Goal: Information Seeking & Learning: Learn about a topic

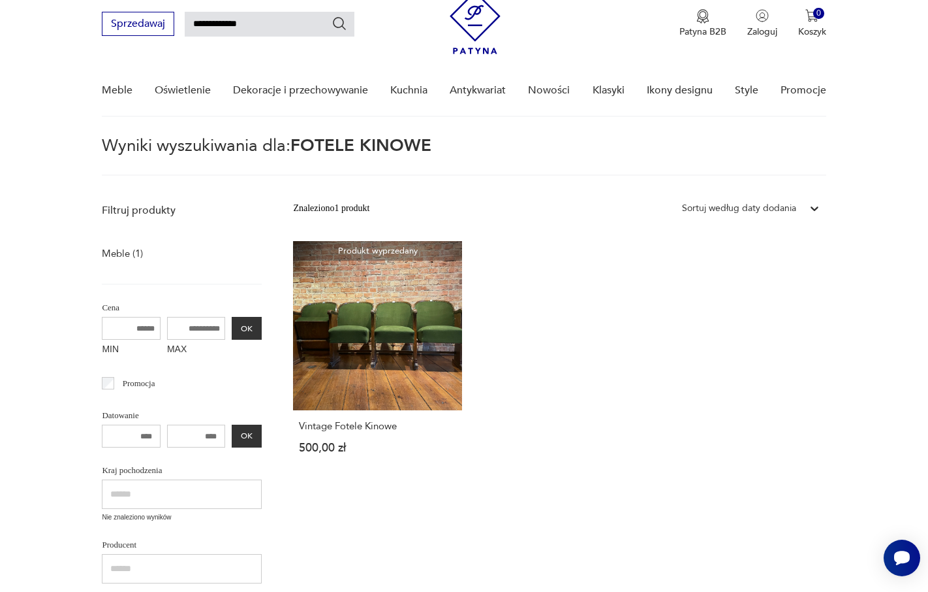
click at [228, 17] on input "**********" at bounding box center [270, 24] width 170 height 25
click at [261, 27] on input "**********" at bounding box center [270, 24] width 170 height 25
type input "**********"
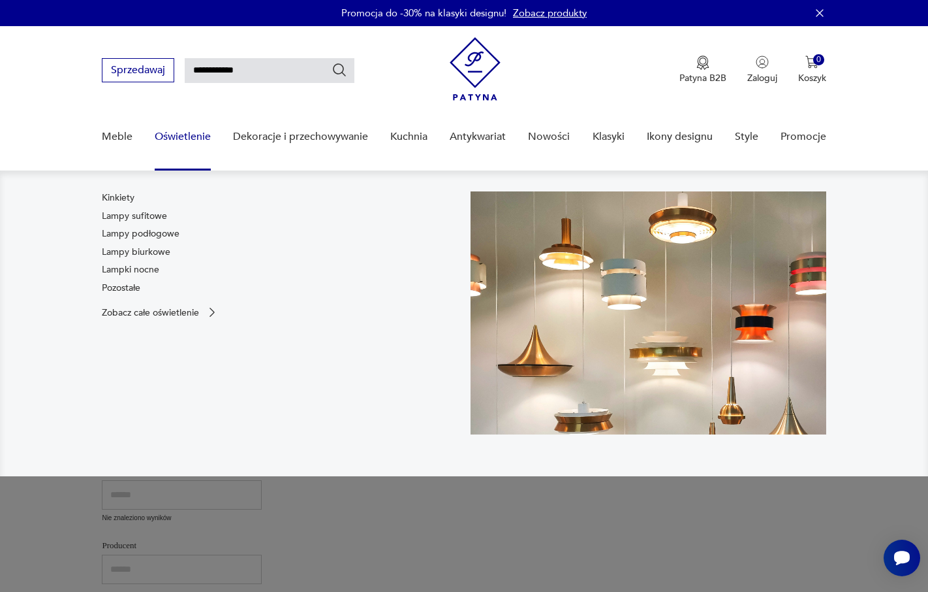
click at [200, 133] on link "Oświetlenie" at bounding box center [183, 137] width 56 height 50
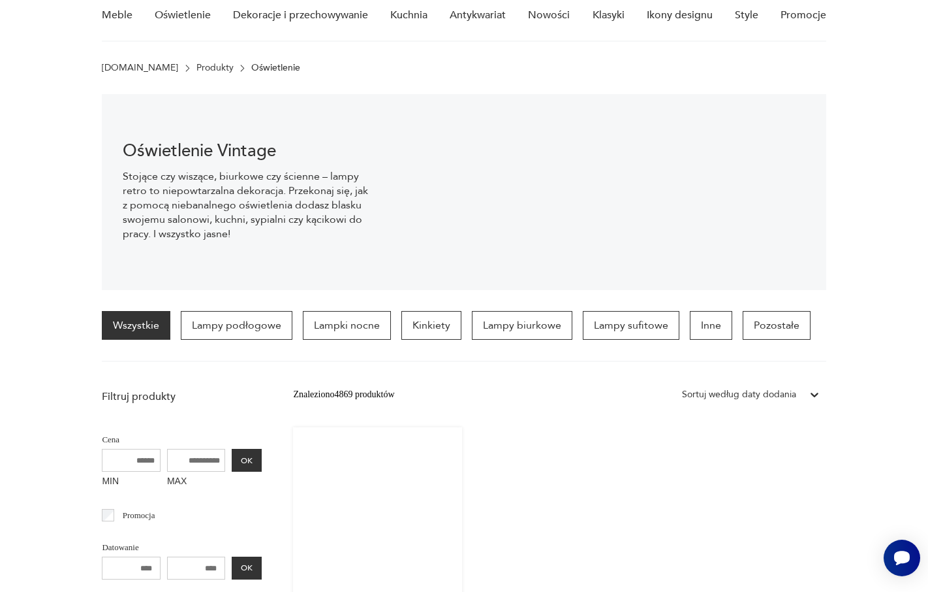
scroll to position [3, 0]
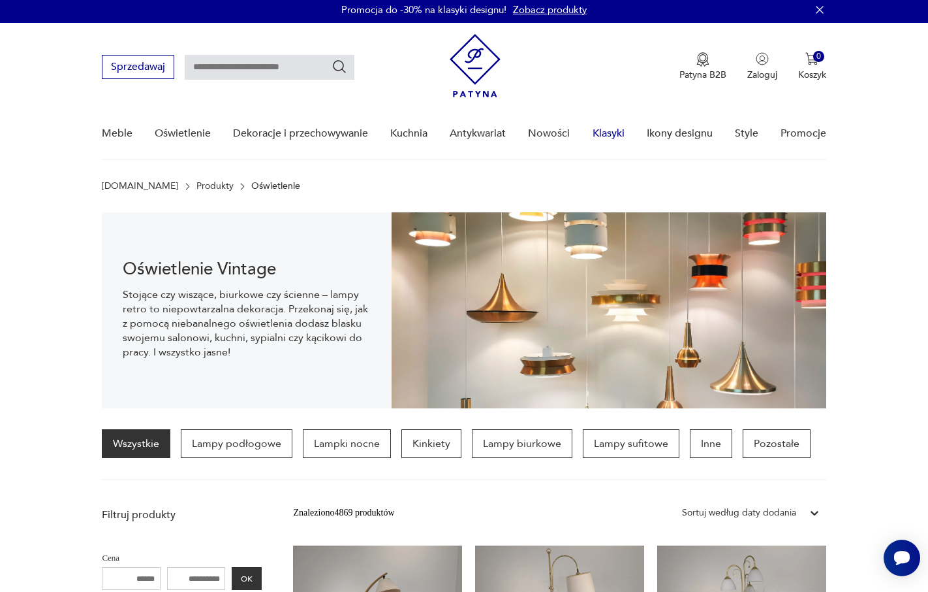
click at [601, 134] on link "Klasyki" at bounding box center [609, 133] width 32 height 50
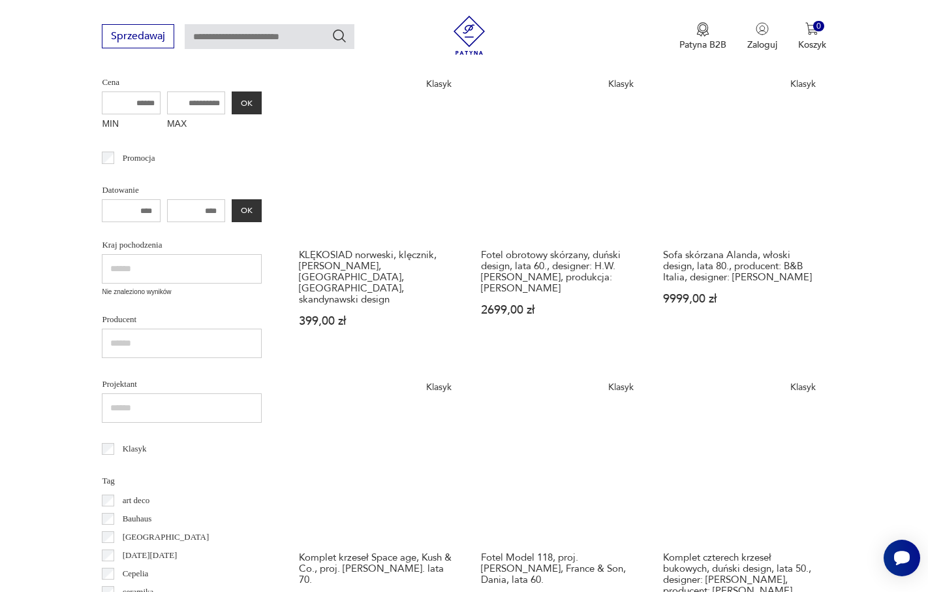
scroll to position [27, 0]
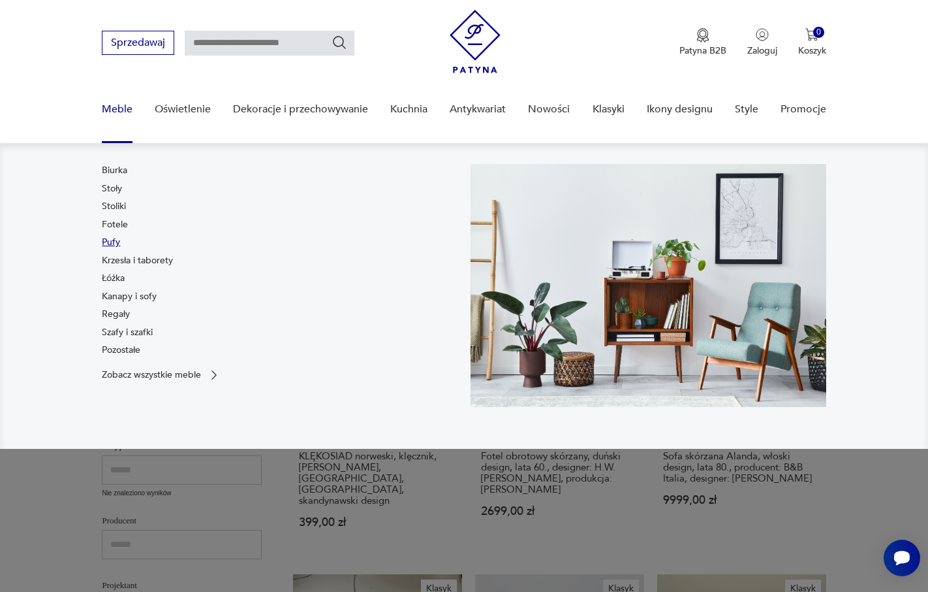
click at [119, 240] on link "Pufy" at bounding box center [111, 242] width 18 height 13
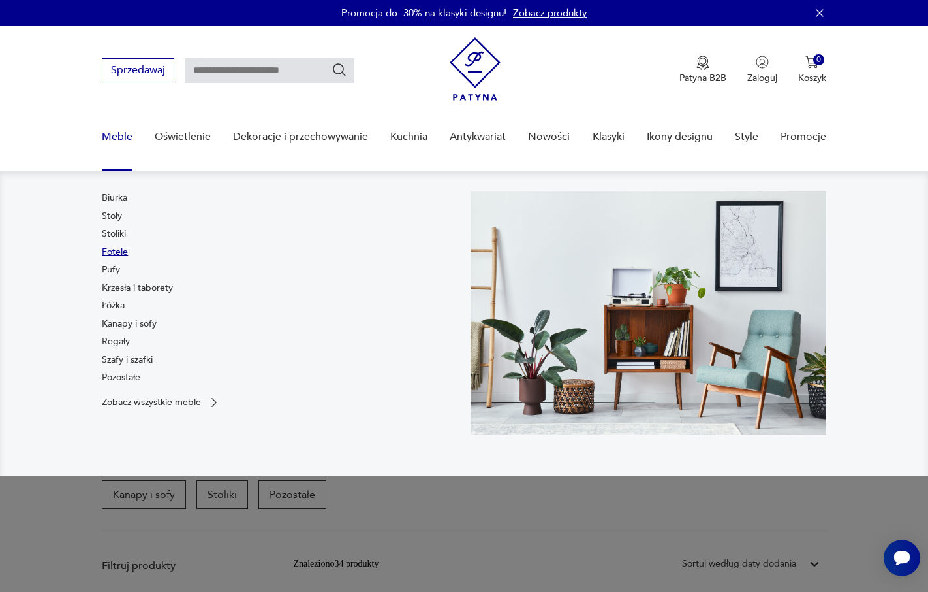
click at [121, 251] on link "Fotele" at bounding box center [115, 252] width 26 height 13
click at [122, 341] on link "Regały" at bounding box center [116, 341] width 28 height 13
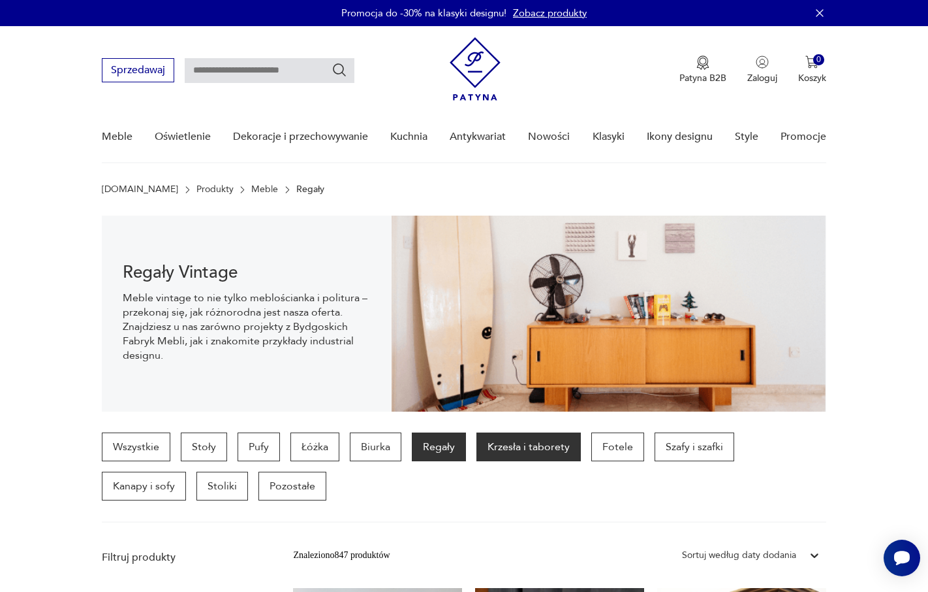
click at [523, 447] on p "Krzesła i taborety" at bounding box center [529, 446] width 104 height 29
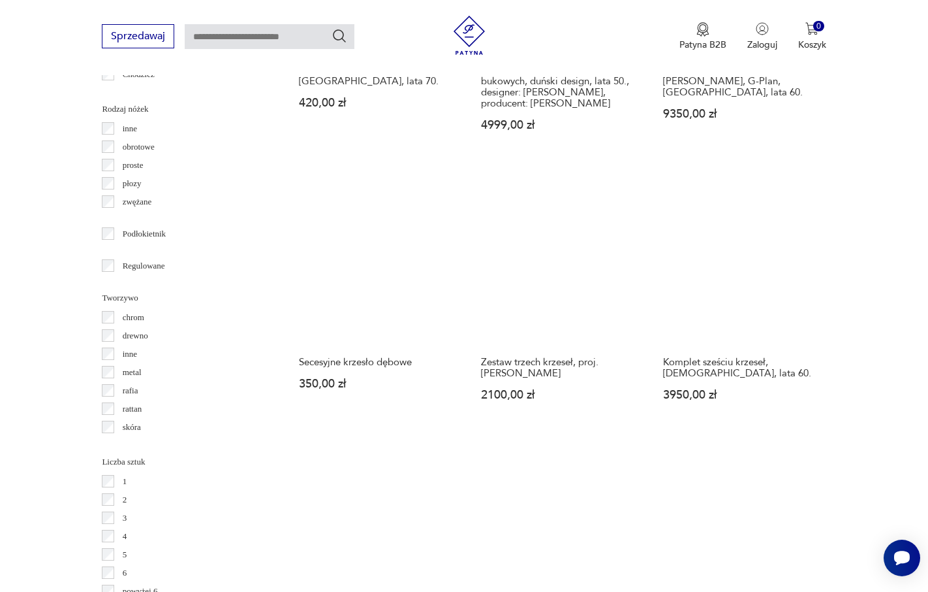
scroll to position [1549, 0]
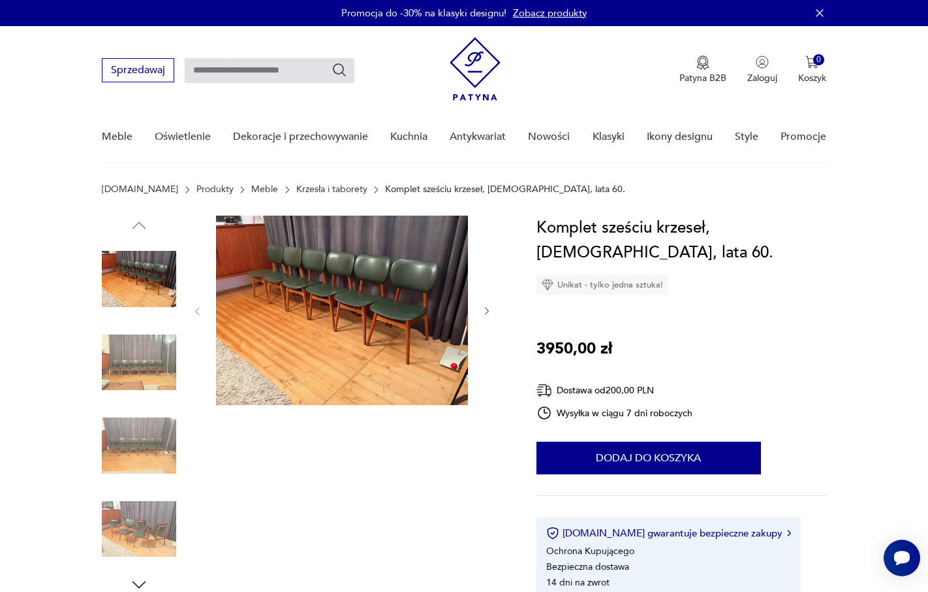
click at [146, 368] on img at bounding box center [139, 362] width 74 height 74
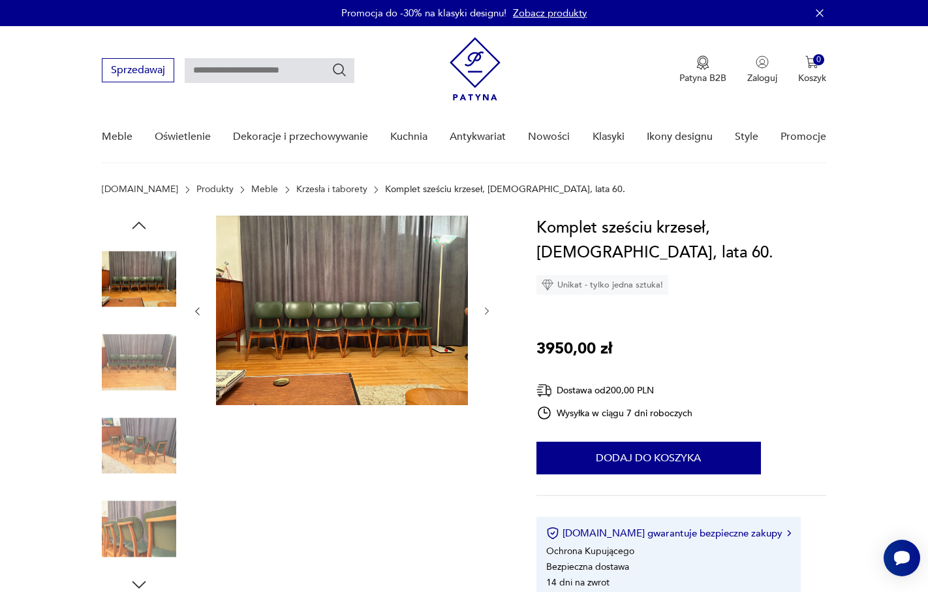
click at [281, 338] on img at bounding box center [342, 309] width 252 height 189
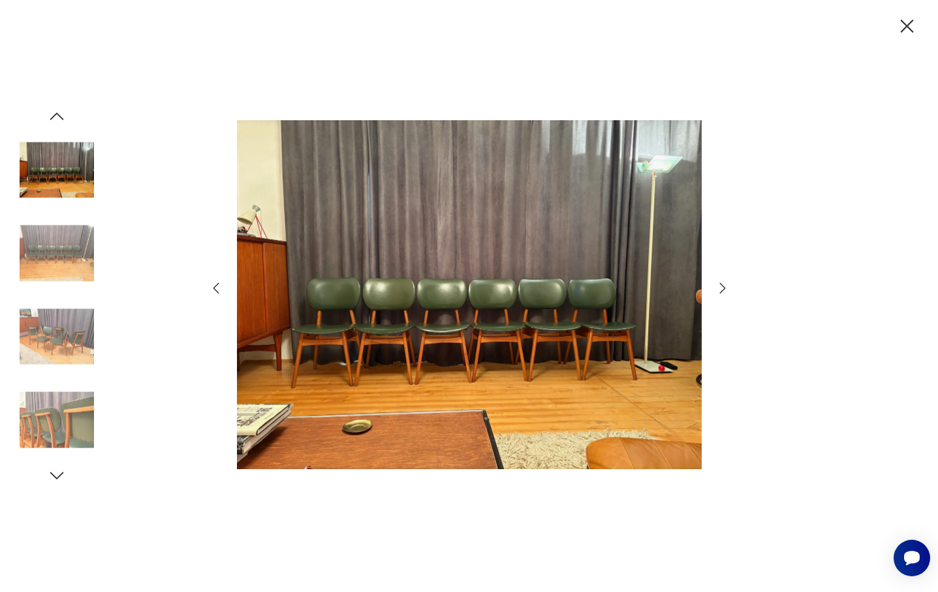
click at [725, 289] on icon "button" at bounding box center [723, 288] width 16 height 16
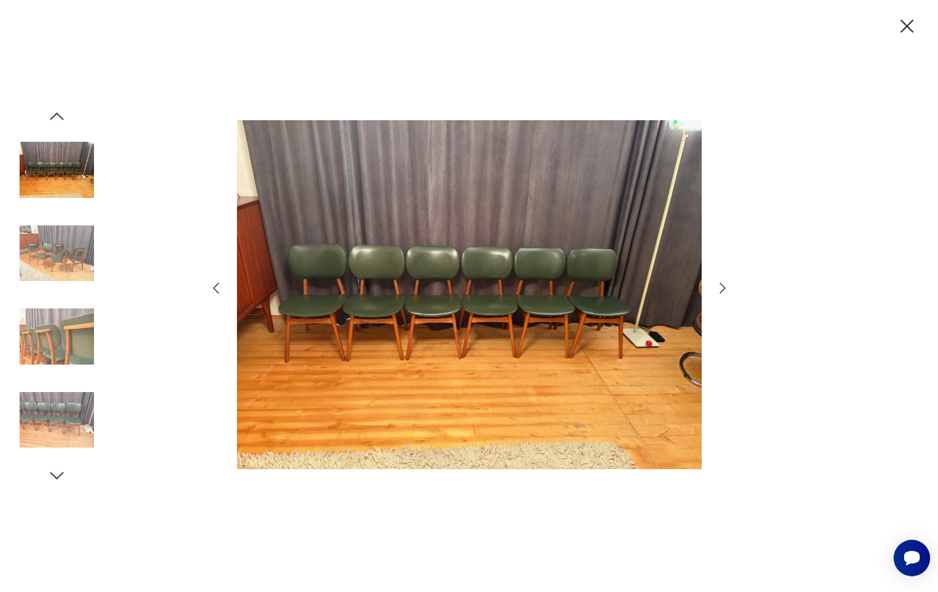
click at [725, 289] on icon "button" at bounding box center [723, 288] width 16 height 16
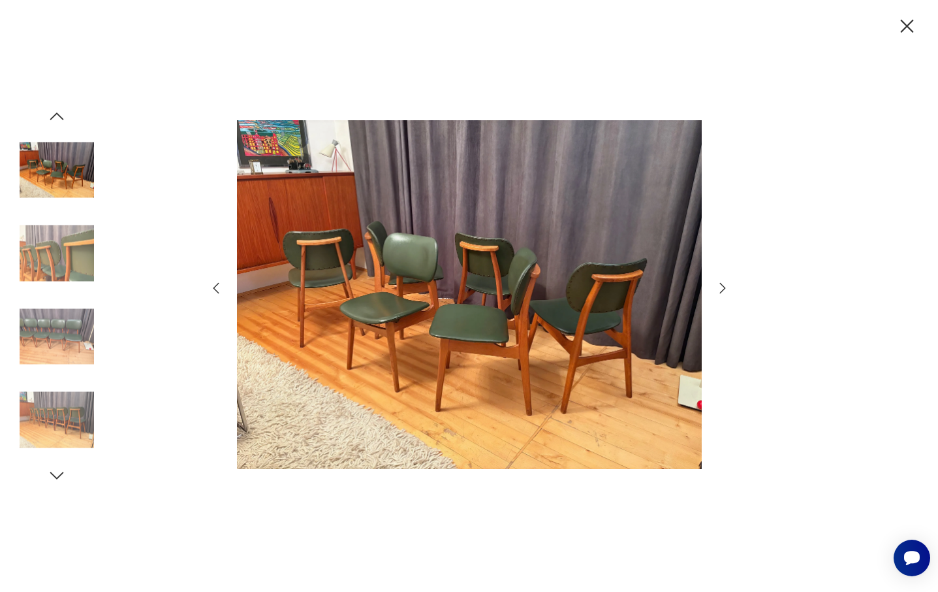
click at [724, 289] on icon "button" at bounding box center [723, 288] width 16 height 16
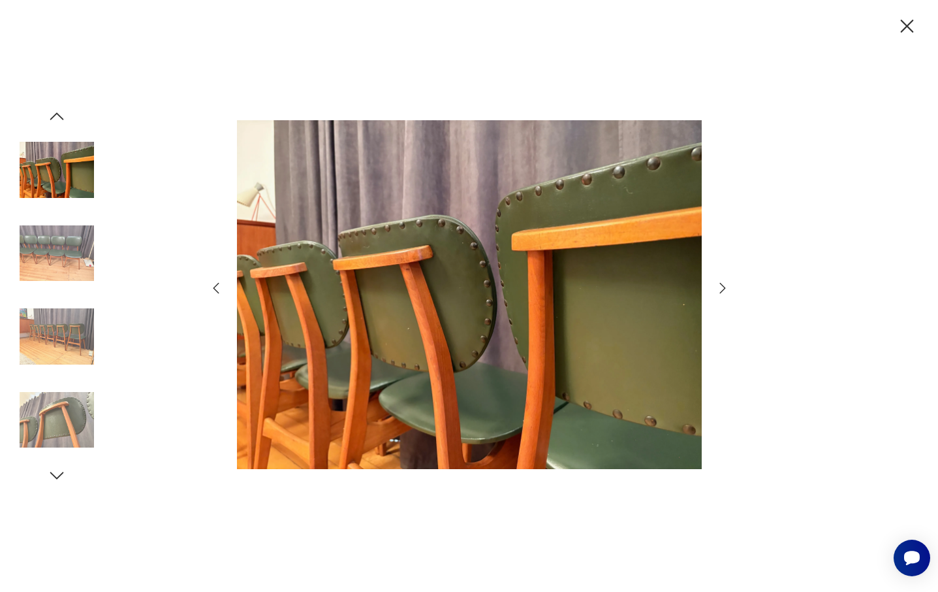
click at [724, 289] on icon "button" at bounding box center [723, 288] width 16 height 16
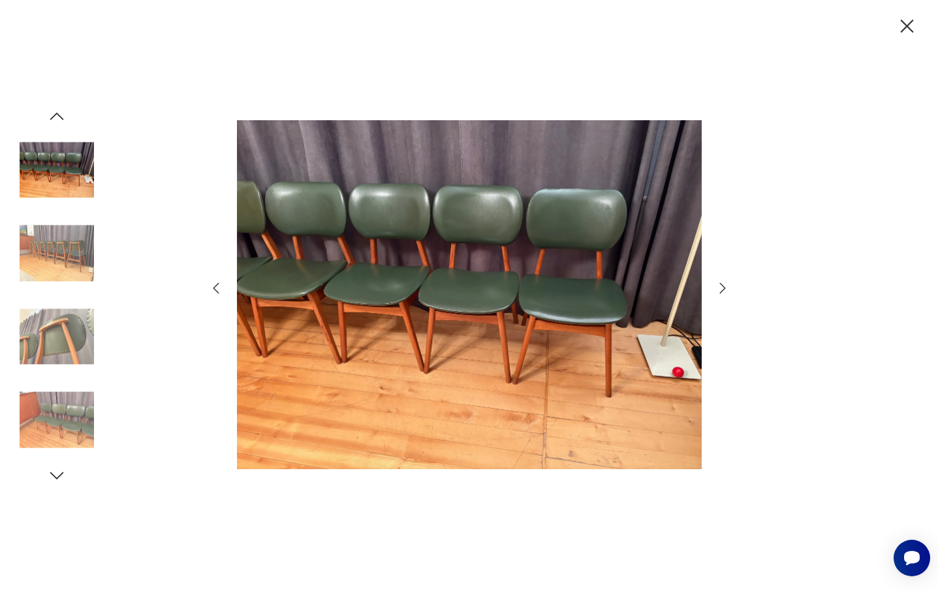
click at [724, 289] on icon "button" at bounding box center [723, 288] width 16 height 16
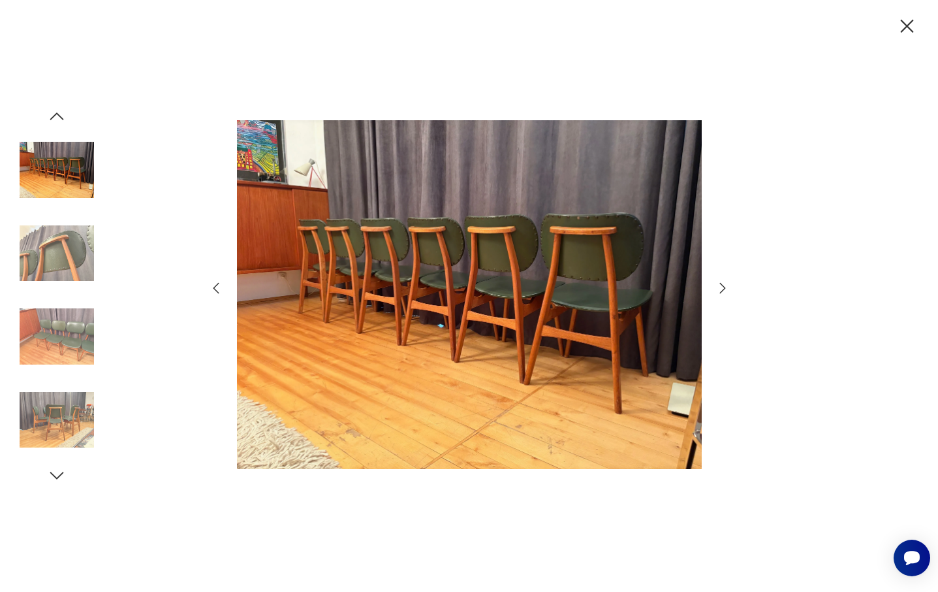
click at [724, 289] on icon "button" at bounding box center [723, 288] width 16 height 16
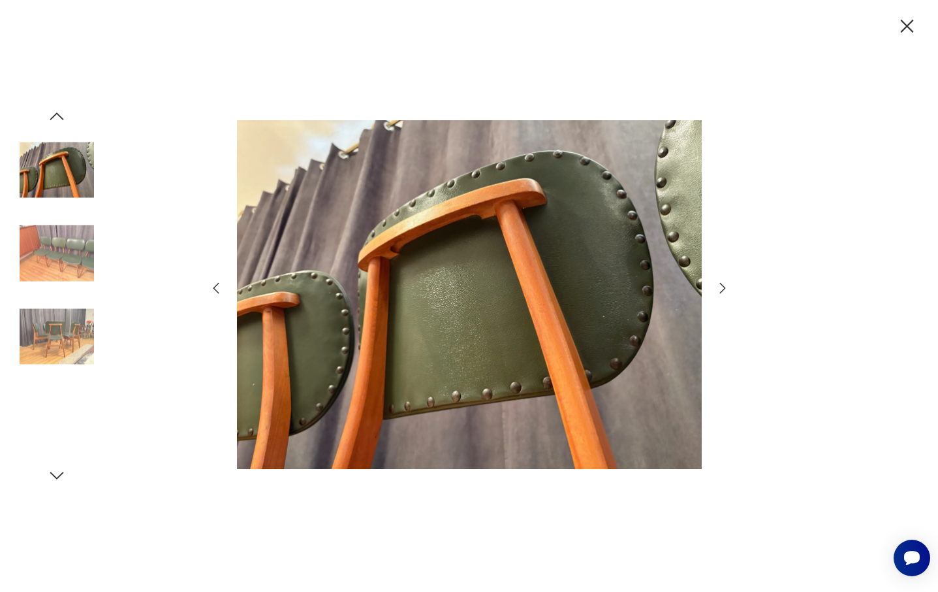
click at [724, 289] on icon "button" at bounding box center [723, 288] width 16 height 16
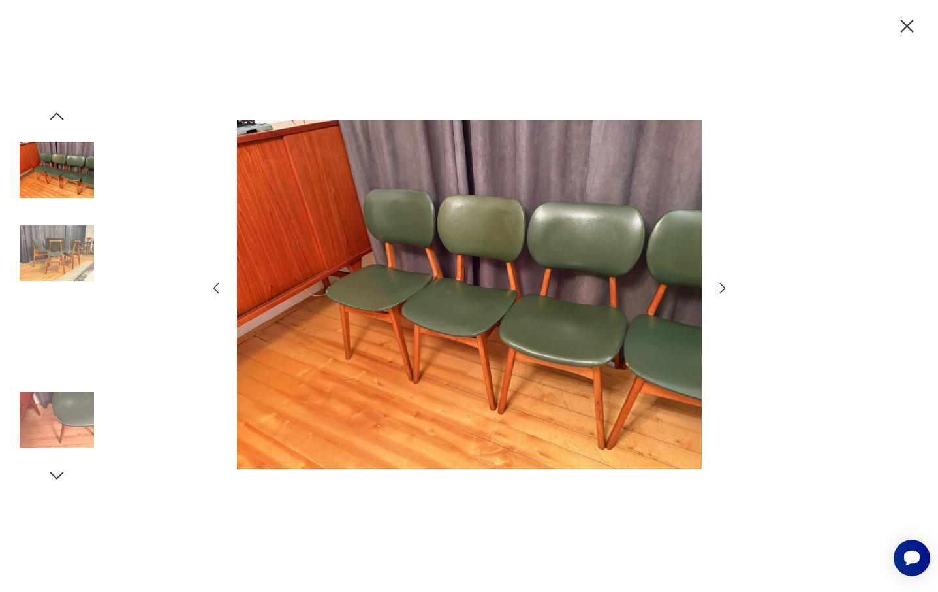
click at [724, 289] on icon "button" at bounding box center [723, 288] width 16 height 16
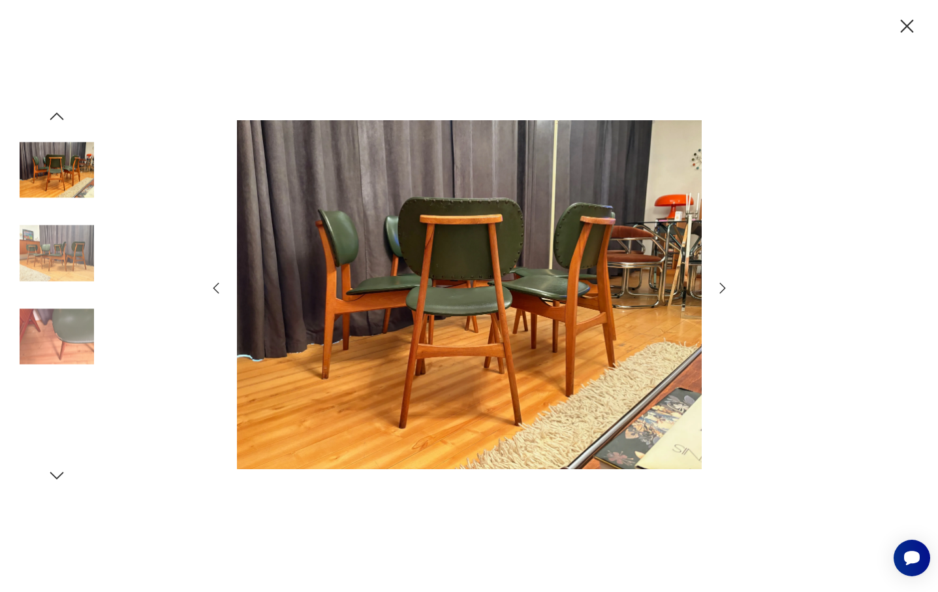
click at [724, 289] on icon "button" at bounding box center [723, 288] width 16 height 16
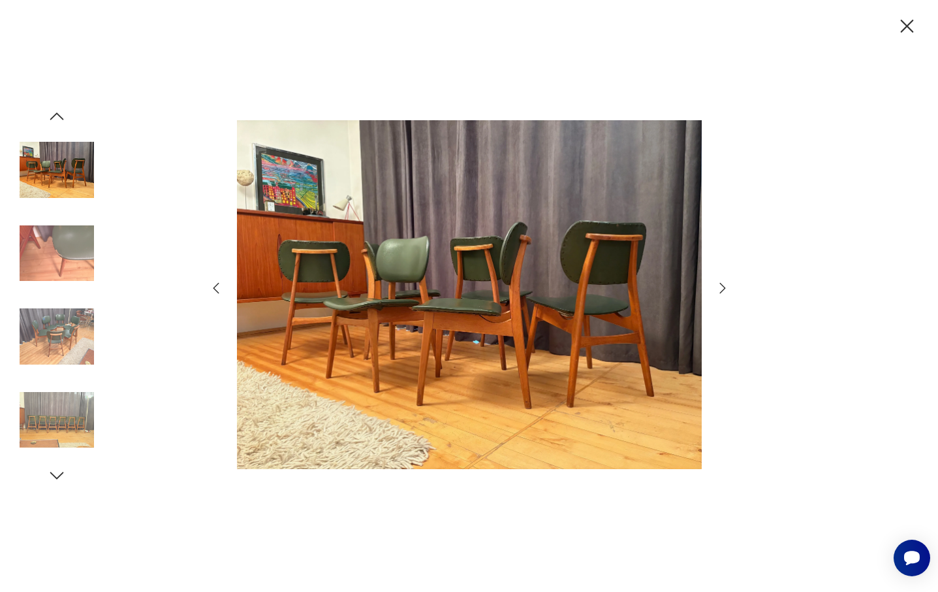
click at [724, 289] on icon "button" at bounding box center [723, 288] width 16 height 16
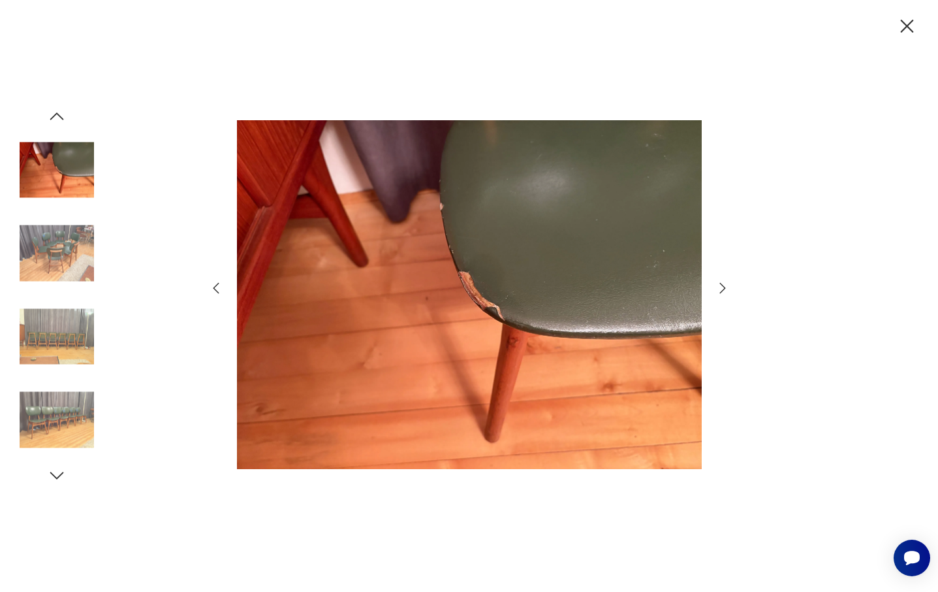
click at [724, 289] on icon "button" at bounding box center [723, 288] width 16 height 16
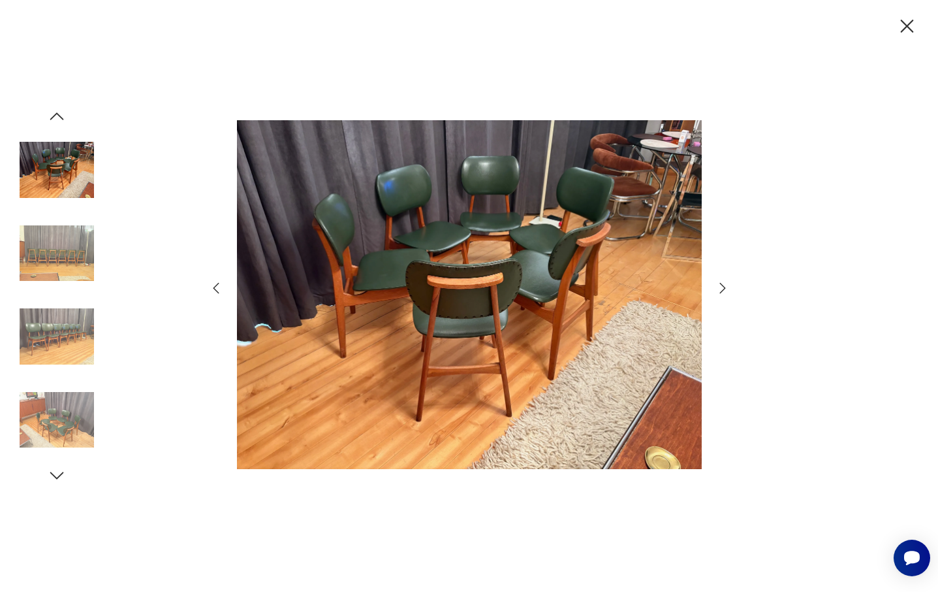
click at [724, 289] on icon "button" at bounding box center [723, 288] width 16 height 16
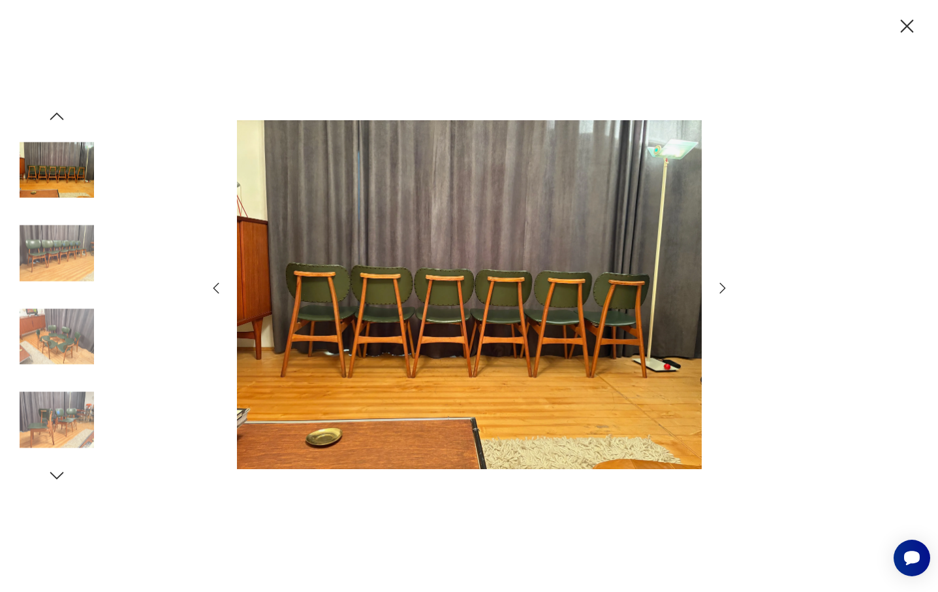
click at [724, 289] on icon "button" at bounding box center [723, 288] width 16 height 16
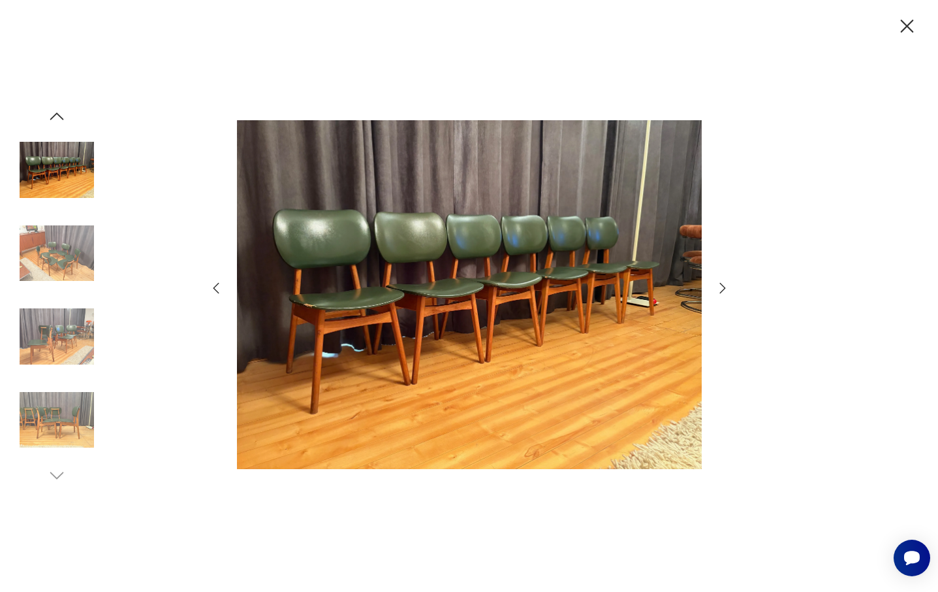
click at [724, 287] on icon "button" at bounding box center [723, 288] width 6 height 10
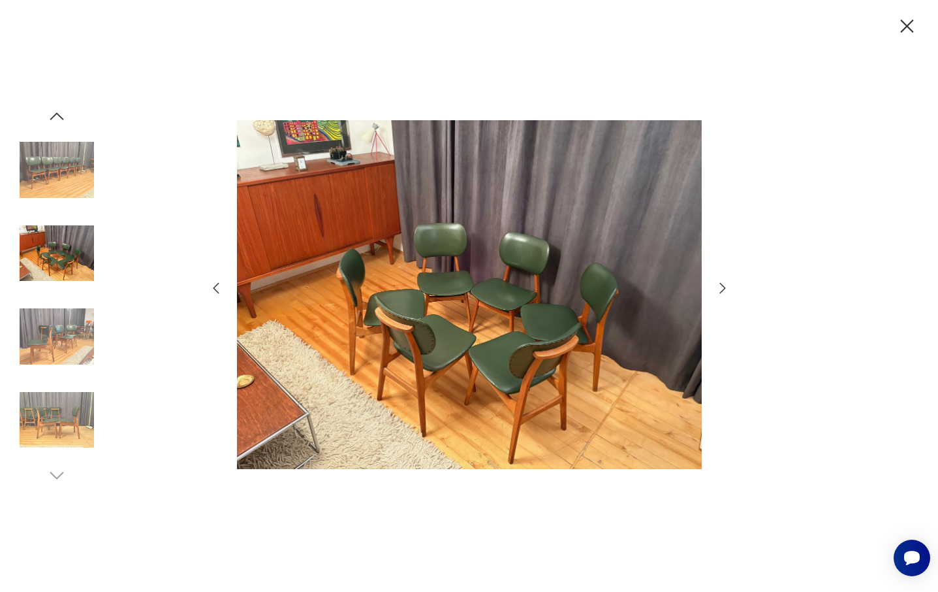
click at [906, 29] on icon "button" at bounding box center [907, 26] width 23 height 23
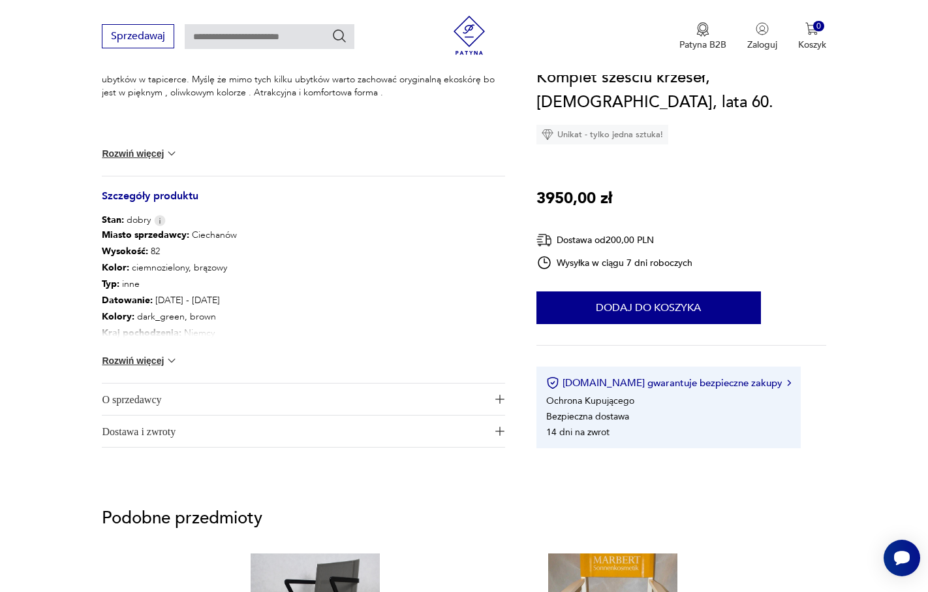
scroll to position [598, 0]
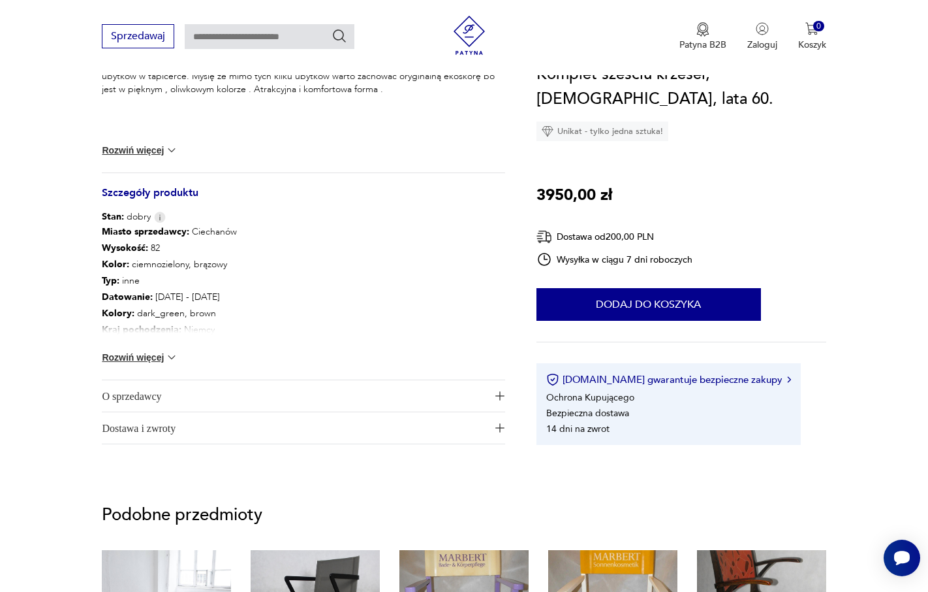
click at [139, 360] on button "Rozwiń więcej" at bounding box center [140, 357] width 76 height 13
